Goal: Transaction & Acquisition: Purchase product/service

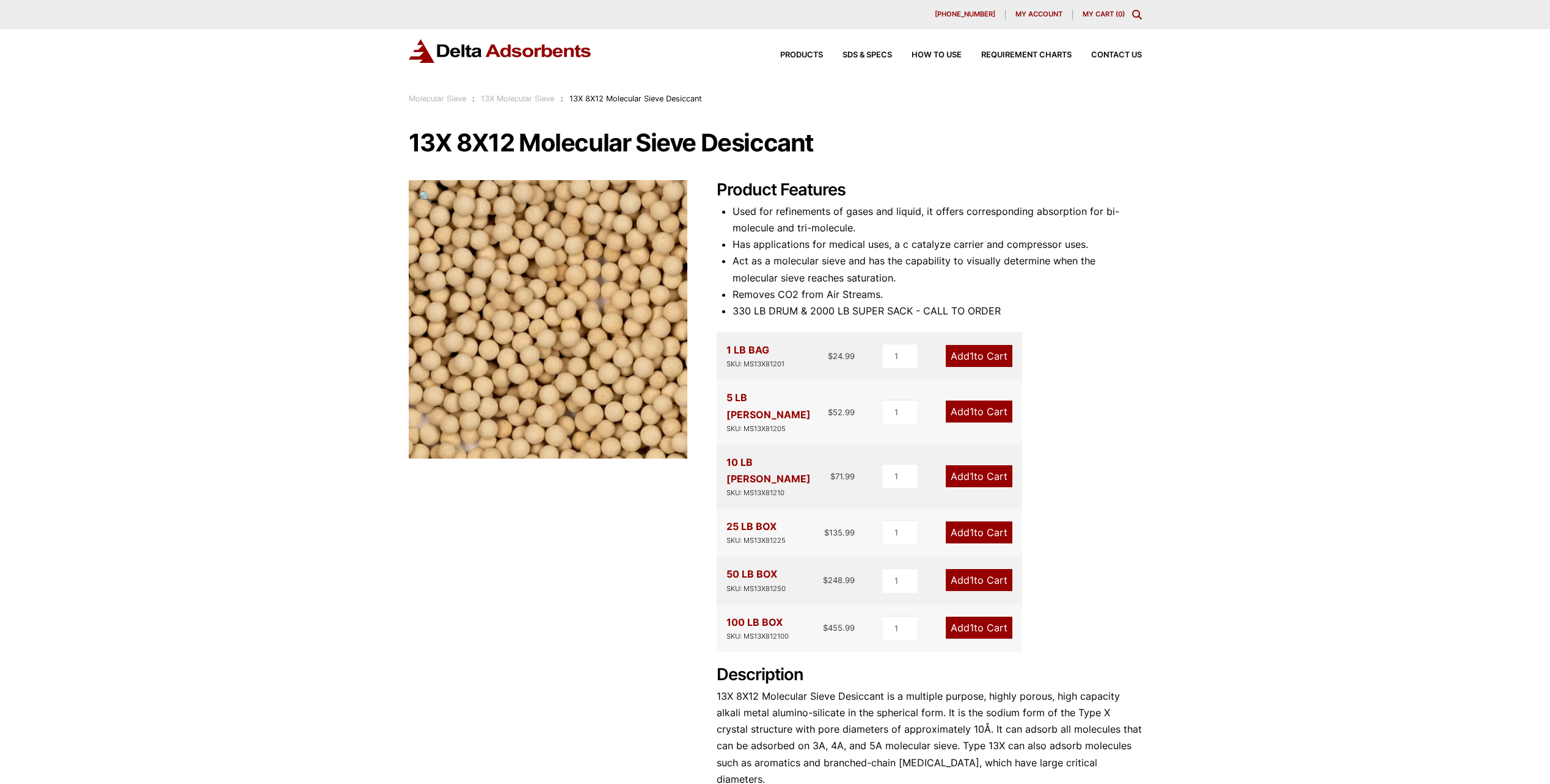
click at [1293, 220] on div "Our website has detected that you are using an outdated browser that will preve…" at bounding box center [775, 575] width 1550 height 1152
click at [1186, 104] on div "Molecular Sieve : 13X Molecular Sieve : 13X 8X12 Molecular Sieve Desiccant" at bounding box center [775, 98] width 1550 height 14
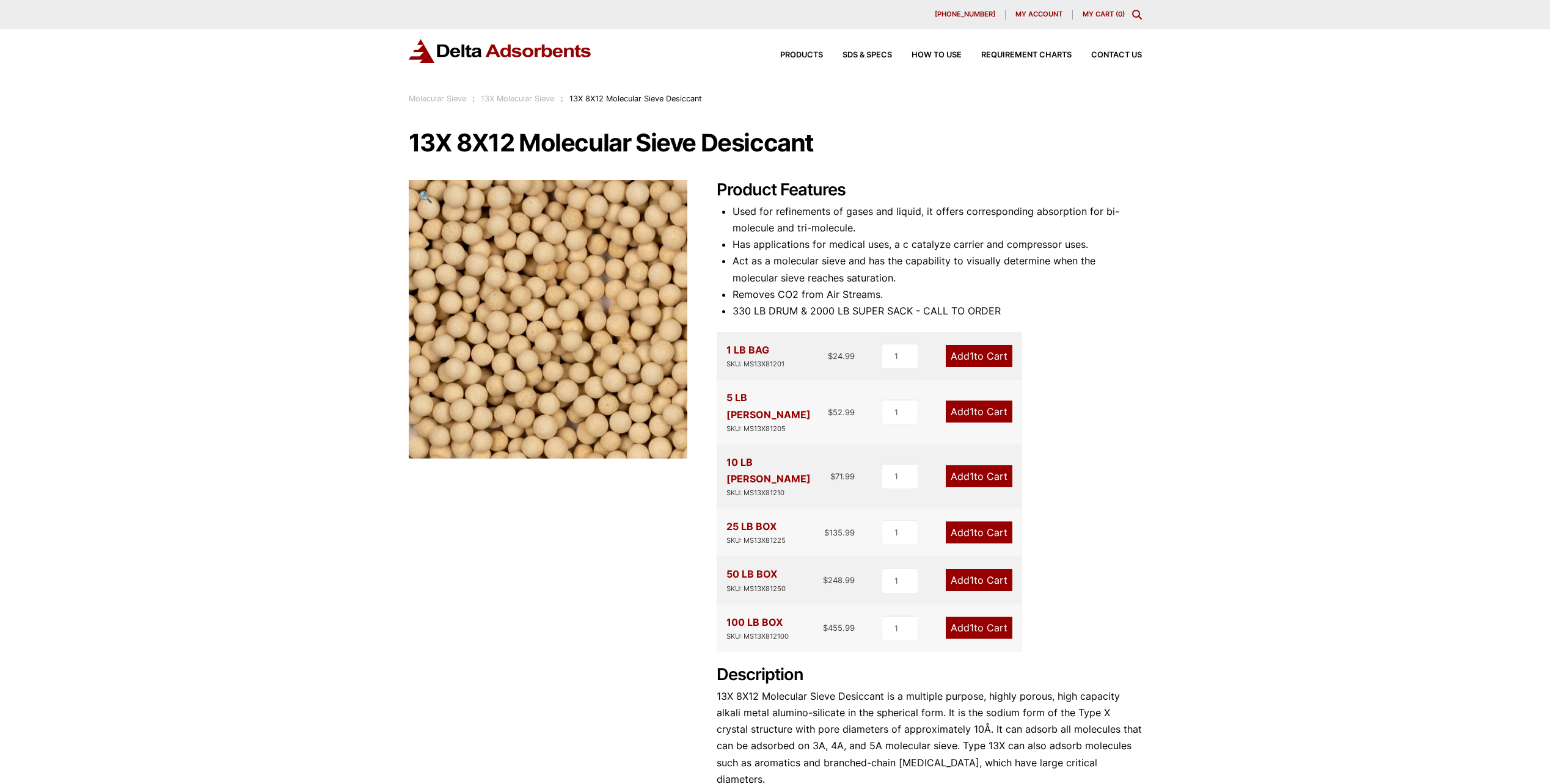
click at [539, 295] on img at bounding box center [547, 321] width 305 height 305
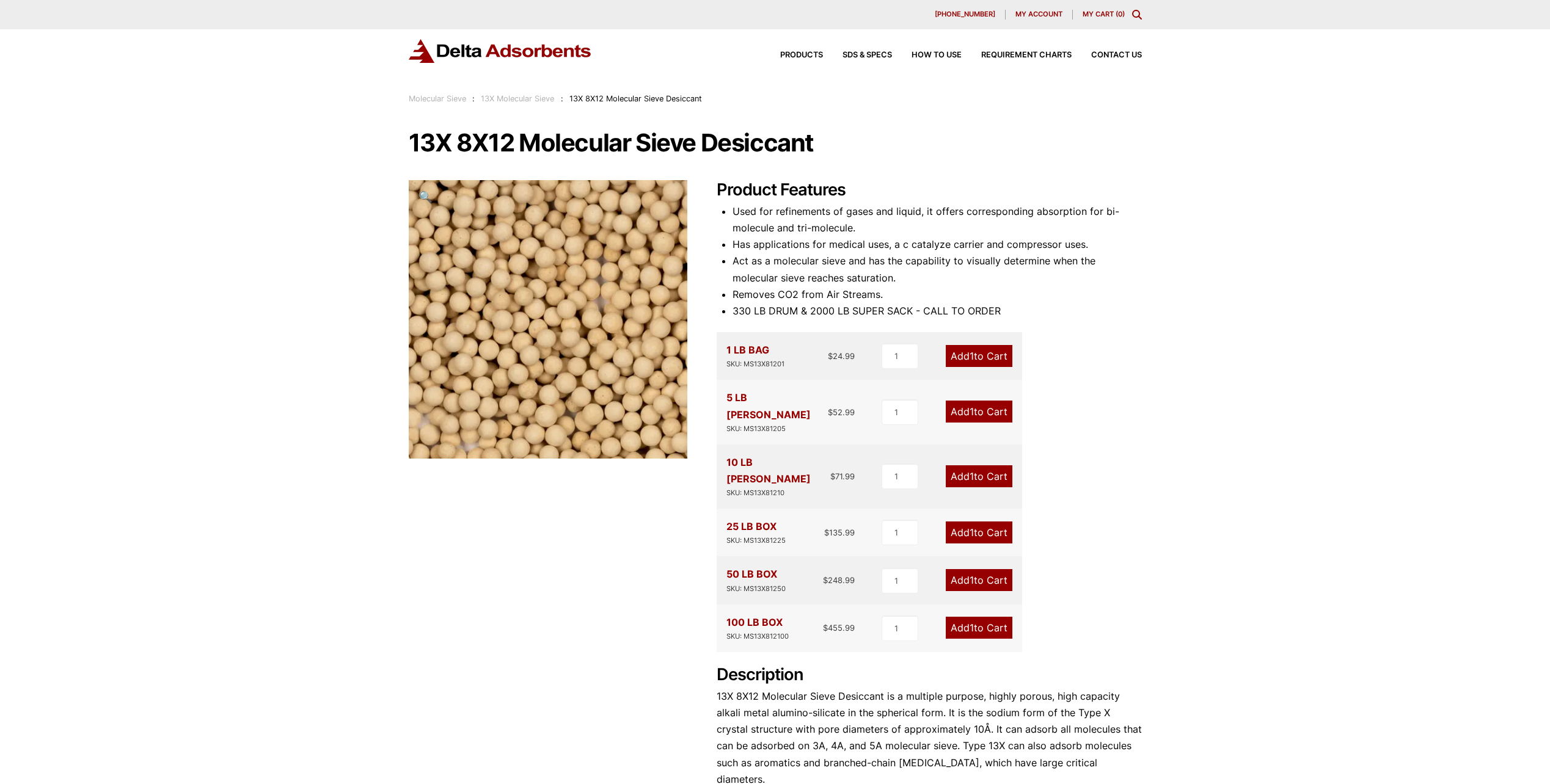
click at [1199, 204] on div "Our website has detected that you are using an outdated browser that will preve…" at bounding box center [775, 575] width 1550 height 1152
